Goal: Check status: Check status

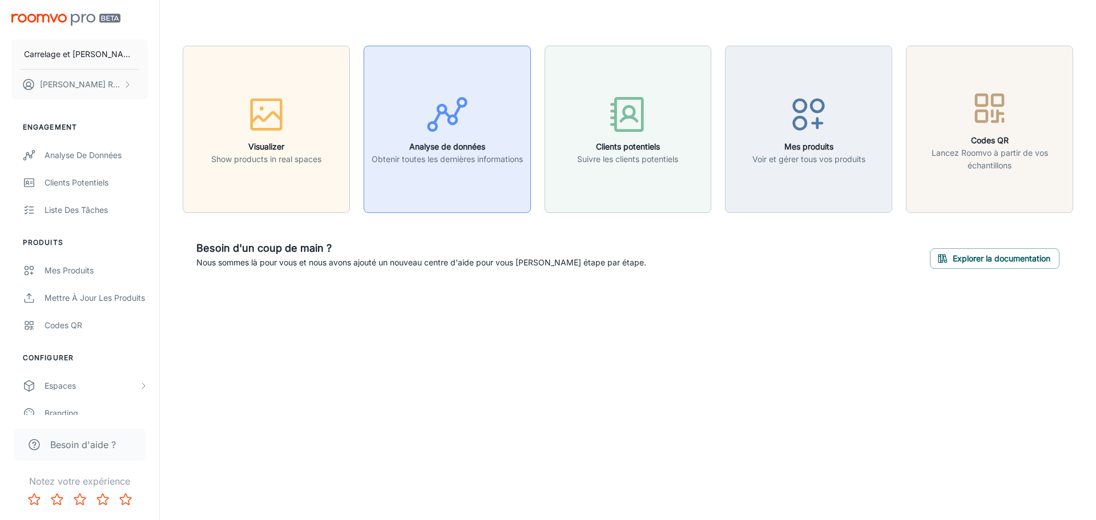
click at [434, 117] on line "button" at bounding box center [437, 117] width 6 height 10
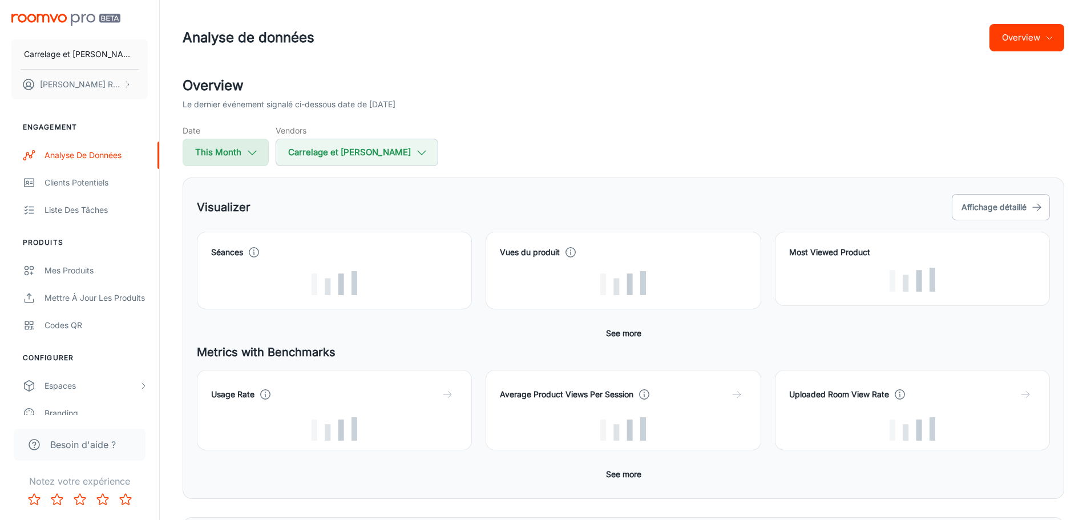
click at [227, 152] on button "This Month" at bounding box center [226, 152] width 86 height 27
select select "9"
select select "2025"
select select "9"
select select "2025"
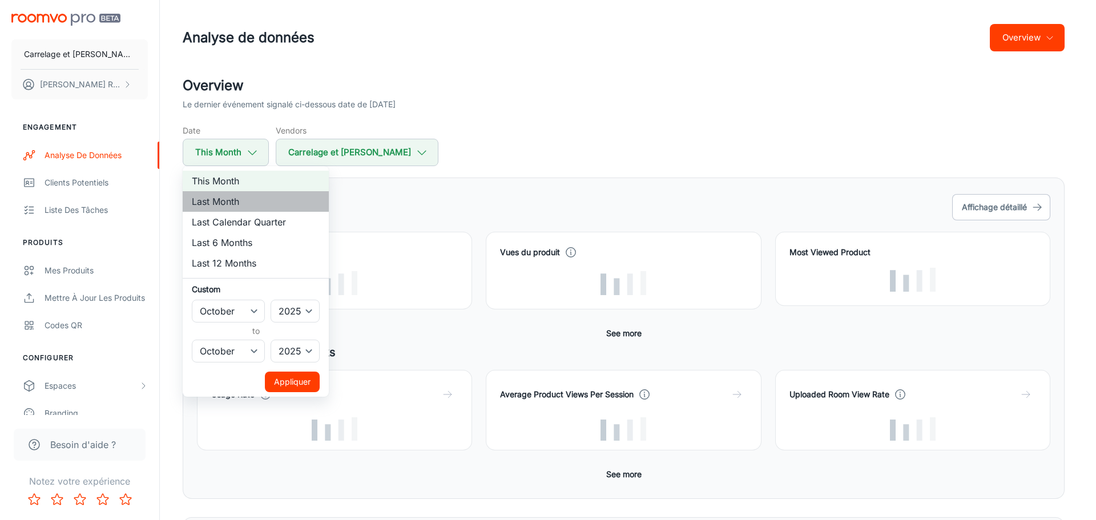
click at [230, 200] on li "Last Month" at bounding box center [256, 201] width 146 height 21
select select "8"
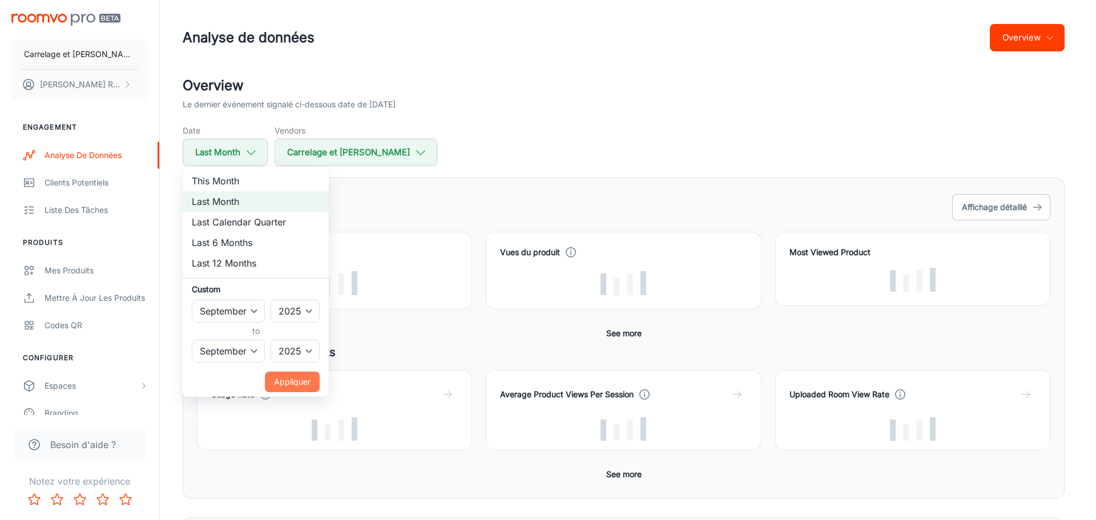
click at [292, 382] on button "Appliquer" at bounding box center [292, 382] width 55 height 21
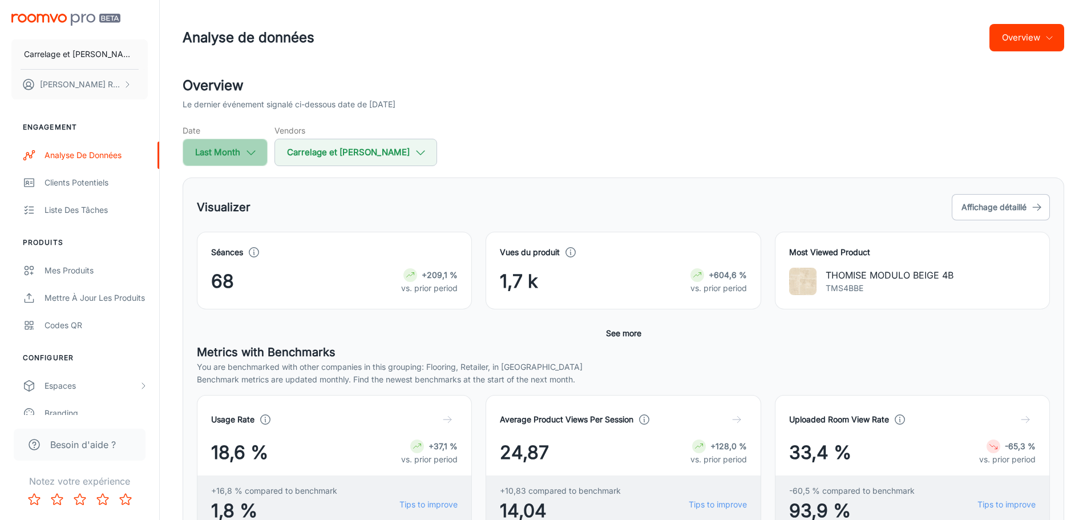
click at [257, 155] on icon "button" at bounding box center [251, 152] width 13 height 13
select select "8"
select select "2025"
select select "8"
select select "2025"
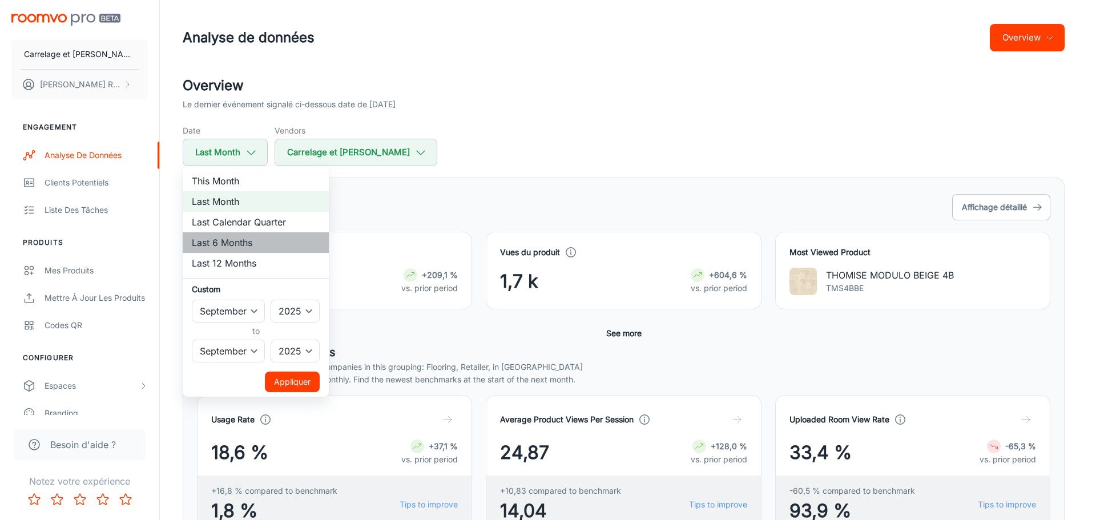
click at [251, 242] on li "Last 6 Months" at bounding box center [256, 242] width 146 height 21
select select "3"
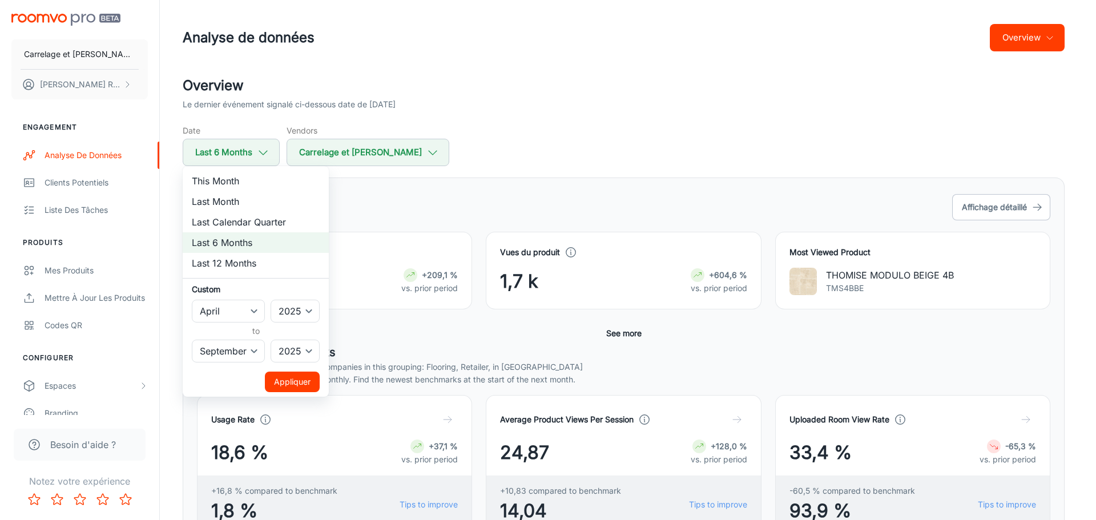
click at [300, 382] on button "Appliquer" at bounding box center [292, 382] width 55 height 21
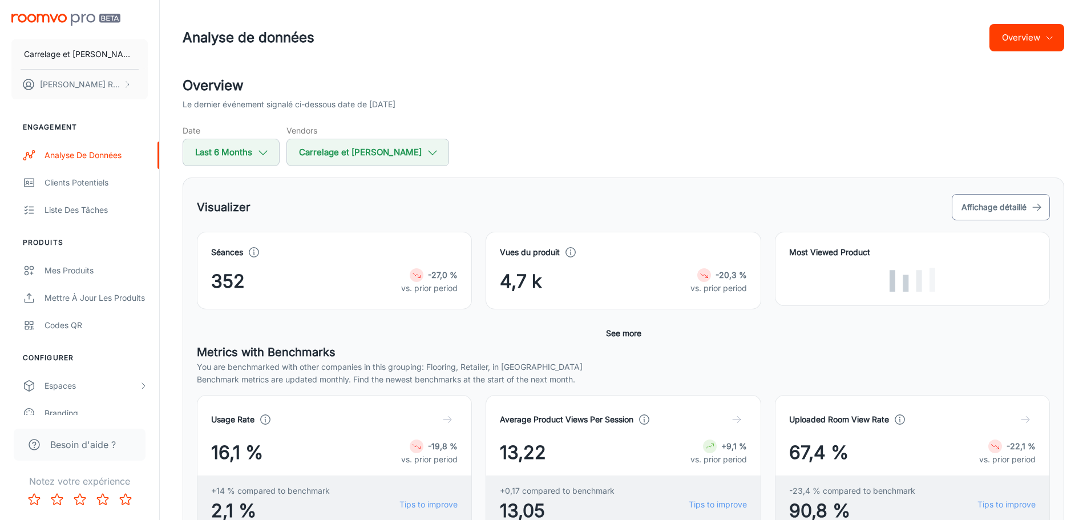
click at [1004, 207] on button "Affichage détaillé" at bounding box center [1001, 207] width 98 height 26
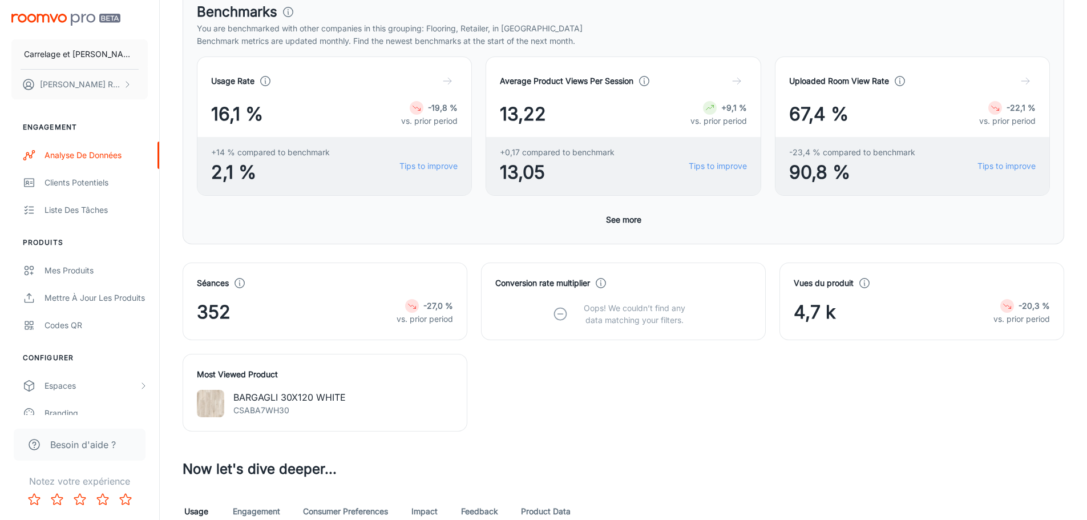
scroll to position [381, 0]
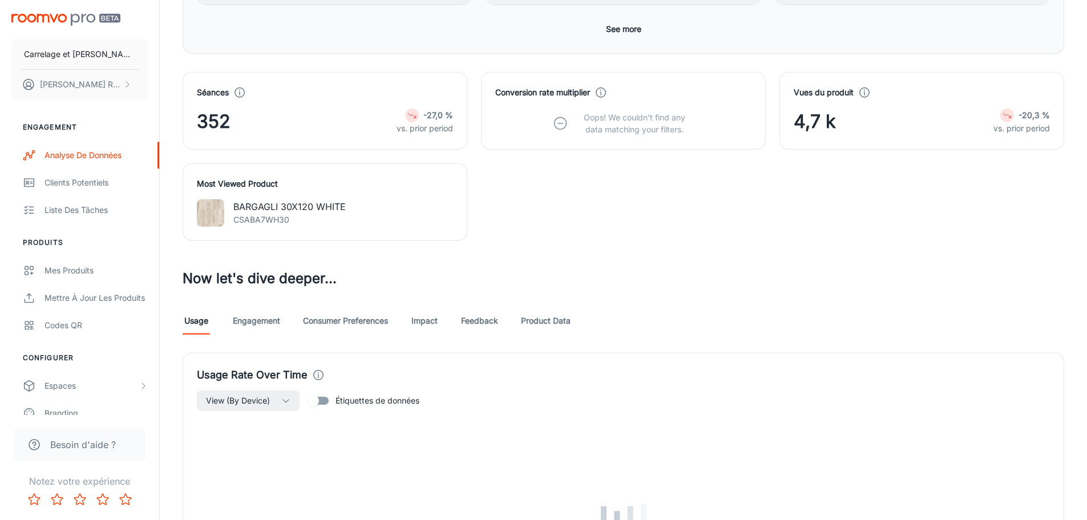
click at [261, 320] on link "Engagement" at bounding box center [256, 320] width 47 height 27
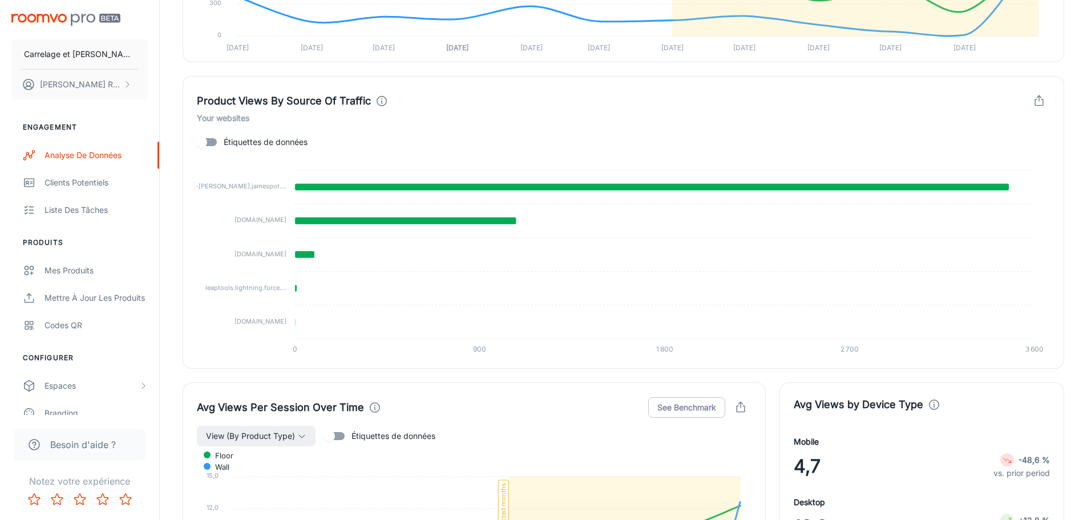
scroll to position [571, 0]
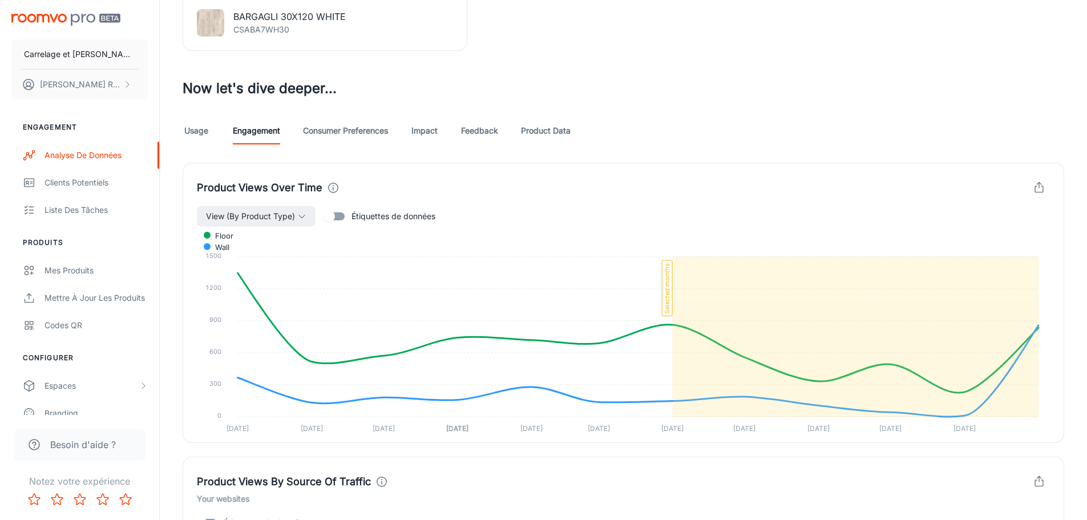
click at [201, 136] on link "Usage" at bounding box center [196, 130] width 27 height 27
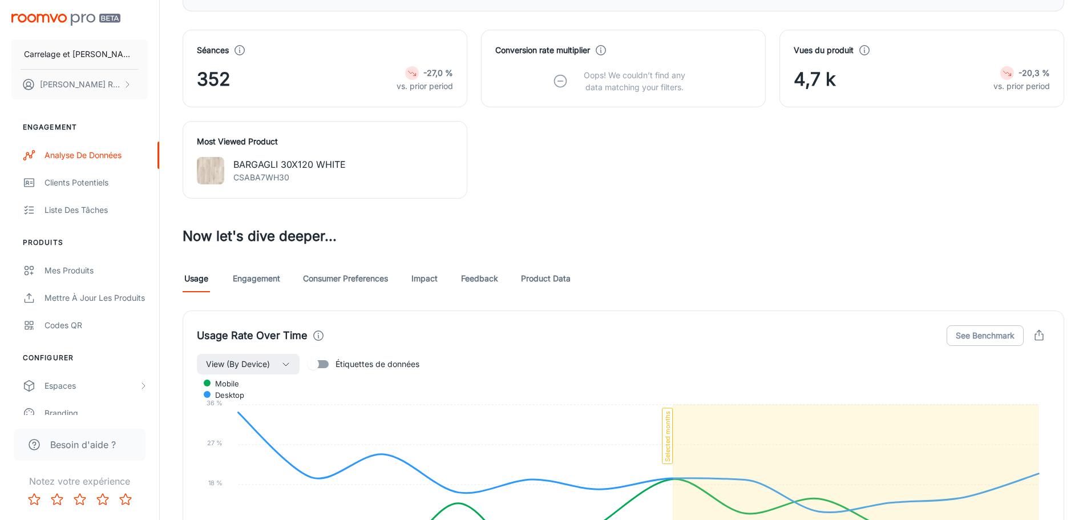
scroll to position [571, 0]
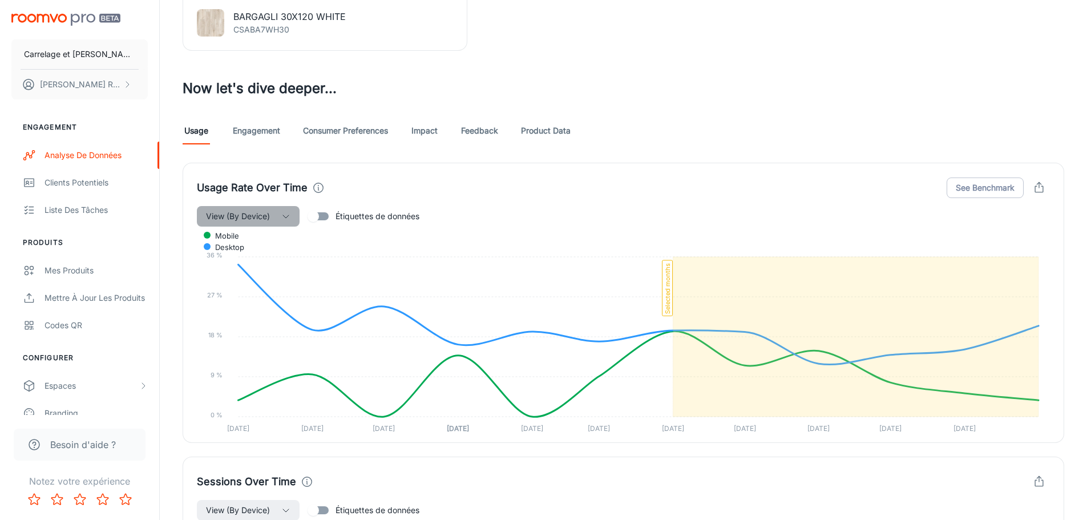
click at [286, 219] on icon "button" at bounding box center [285, 216] width 9 height 9
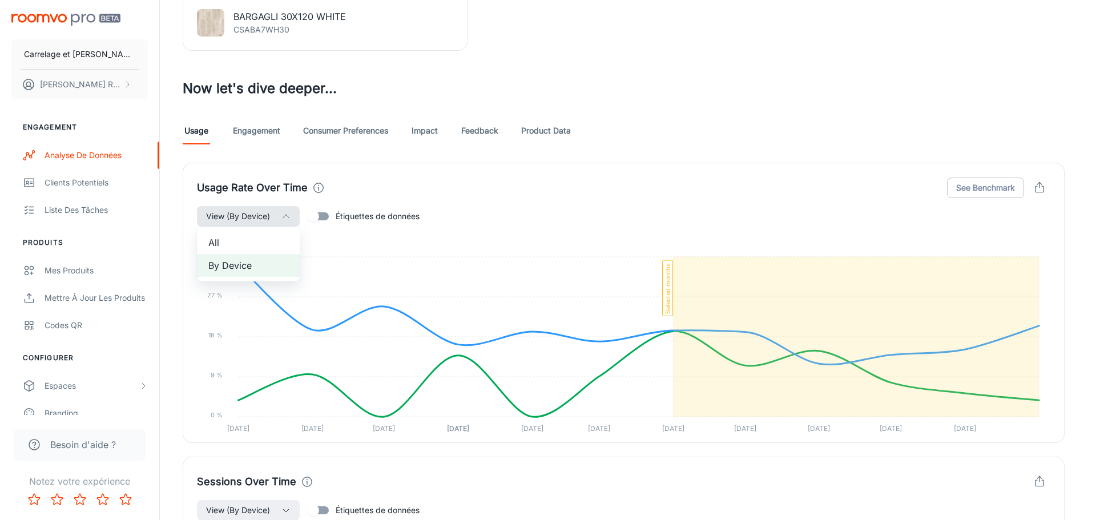
click at [286, 219] on div at bounding box center [548, 260] width 1096 height 520
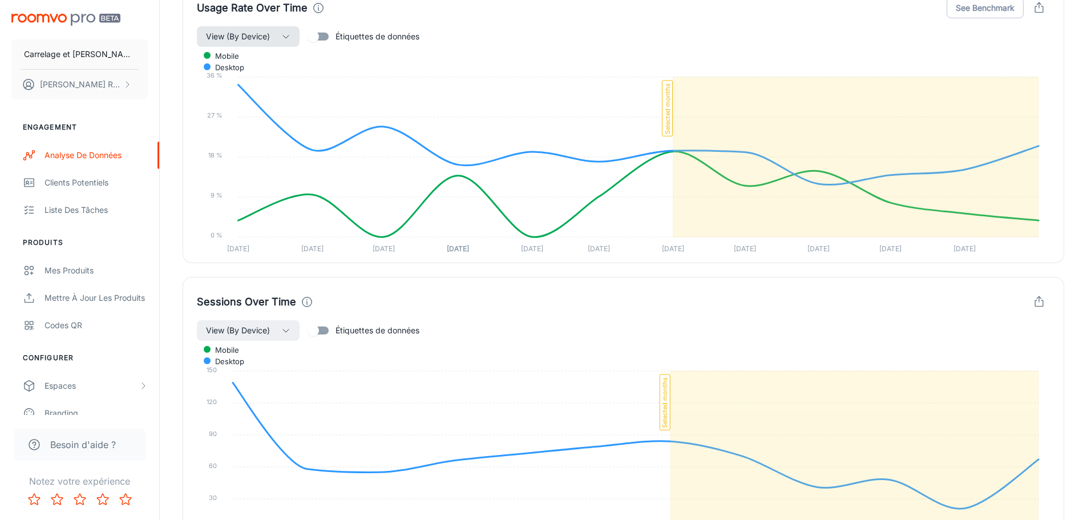
scroll to position [761, 0]
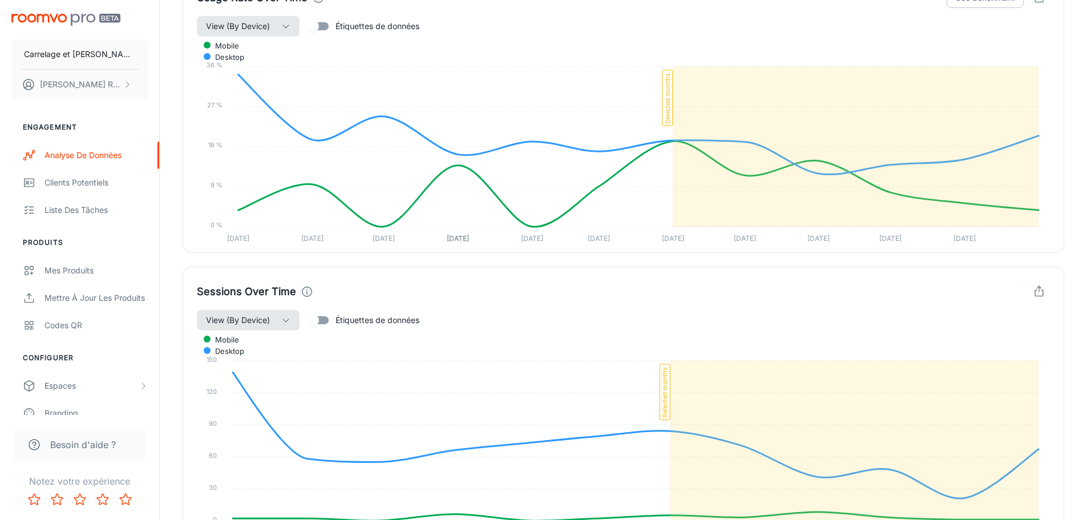
click at [274, 324] on button "View (By Device)" at bounding box center [248, 320] width 103 height 21
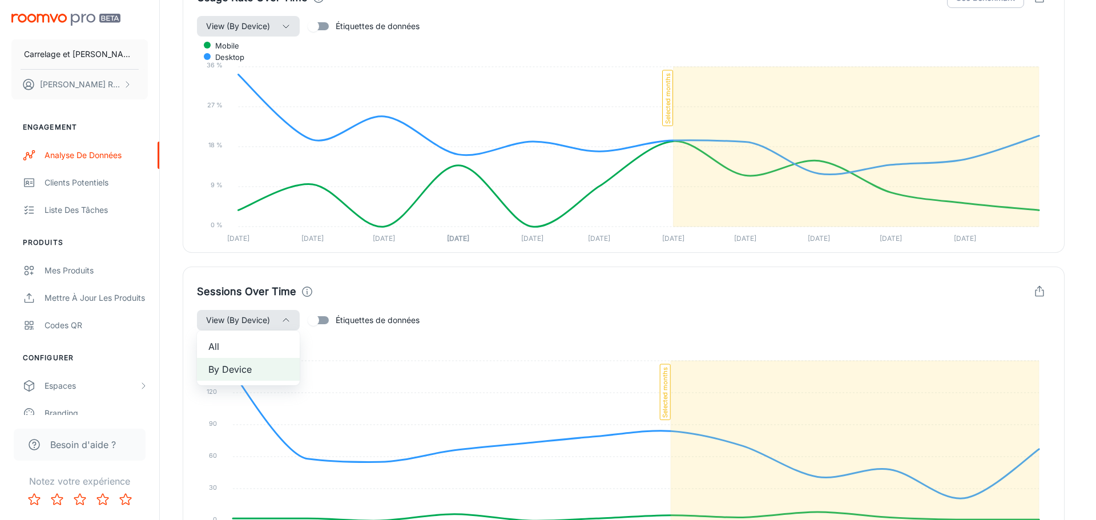
click at [274, 324] on div at bounding box center [548, 260] width 1096 height 520
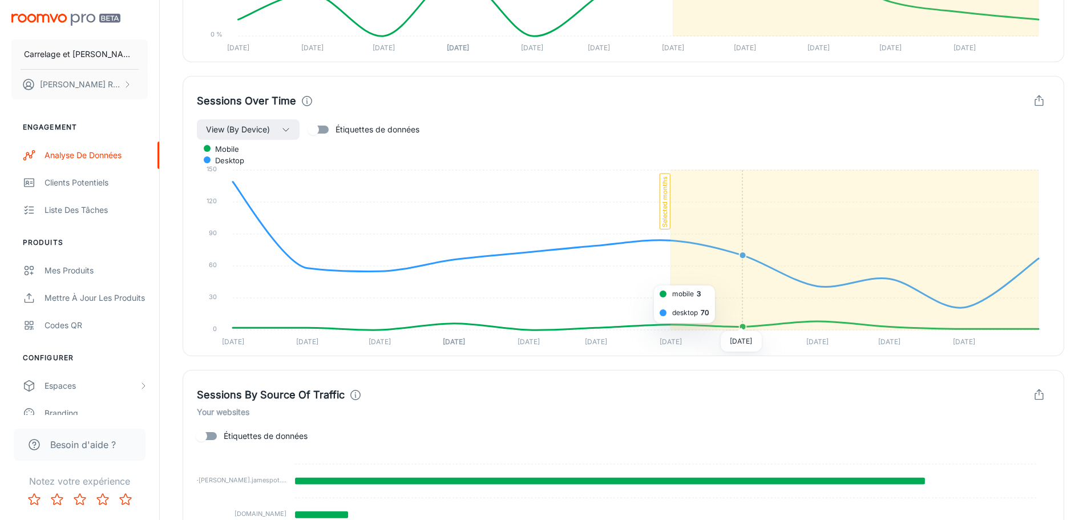
scroll to position [0, 0]
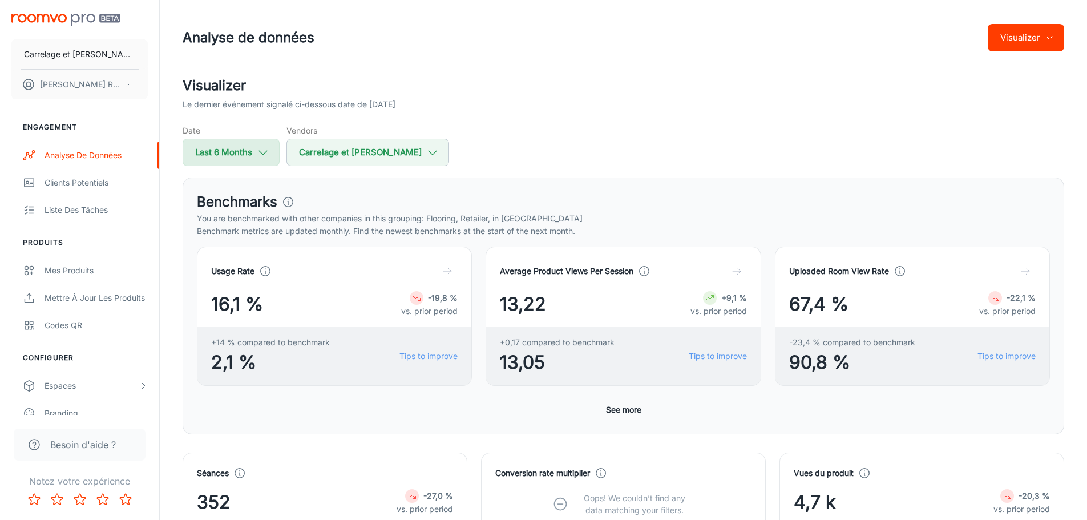
click at [248, 156] on button "Last 6 Months" at bounding box center [231, 152] width 97 height 27
select select "3"
select select "2025"
select select "8"
select select "2025"
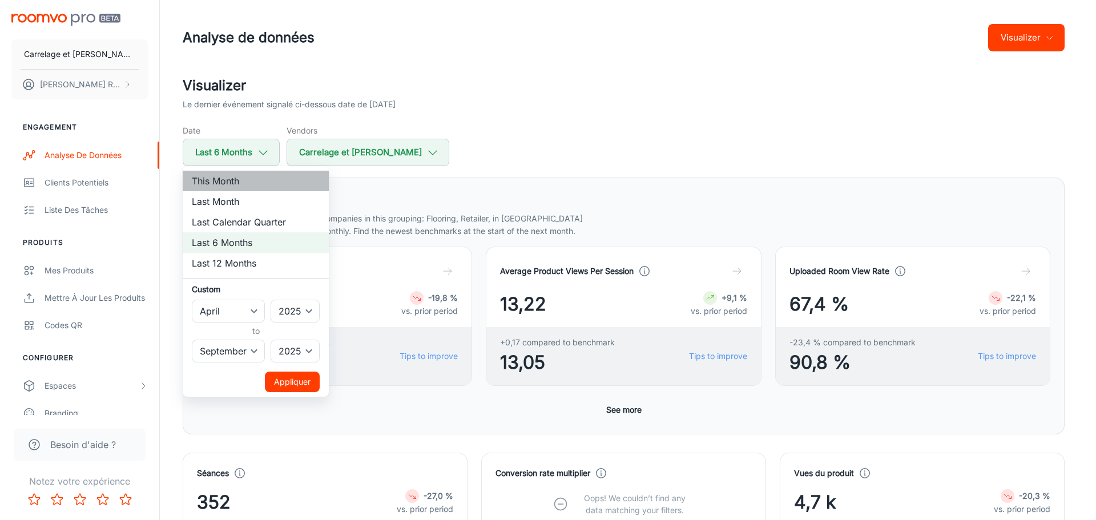
click at [249, 181] on li "This Month" at bounding box center [256, 181] width 146 height 21
select select "9"
click at [299, 385] on button "Appliquer" at bounding box center [292, 382] width 55 height 21
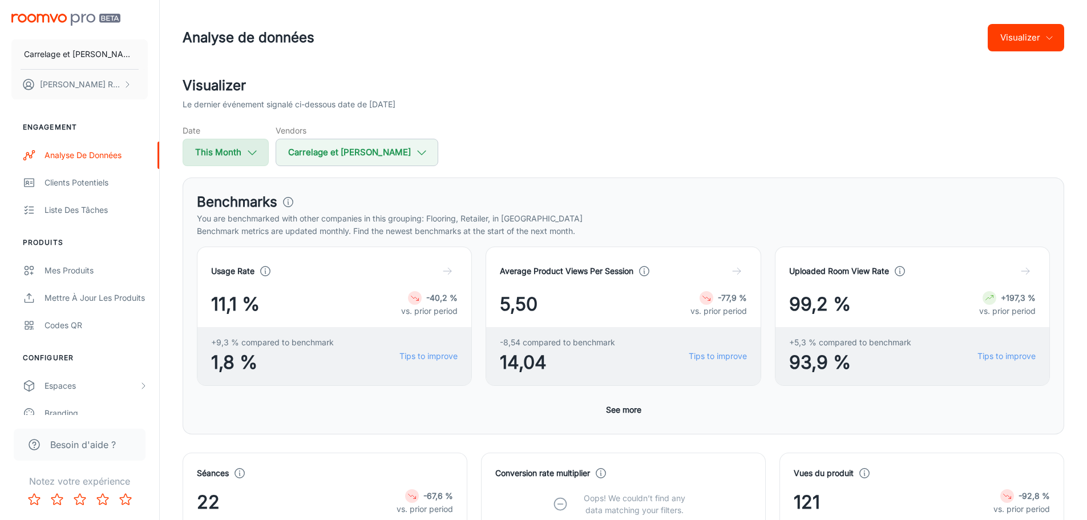
click at [246, 156] on icon "button" at bounding box center [252, 152] width 13 height 13
select select "9"
select select "2025"
select select "9"
select select "2025"
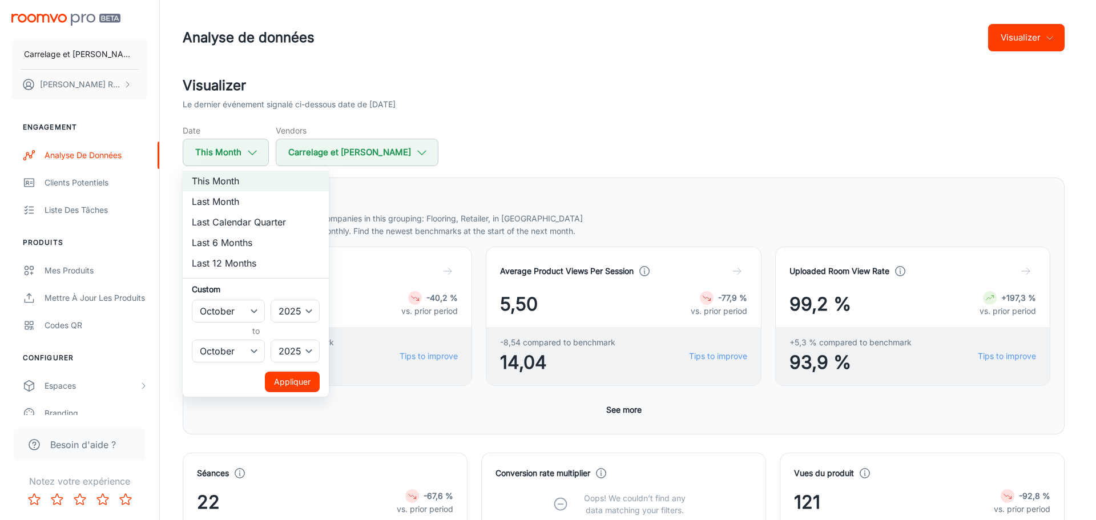
click at [234, 204] on li "Last Month" at bounding box center [256, 201] width 146 height 21
select select "8"
click at [312, 378] on button "Appliquer" at bounding box center [292, 382] width 55 height 21
